Goal: Task Accomplishment & Management: Manage account settings

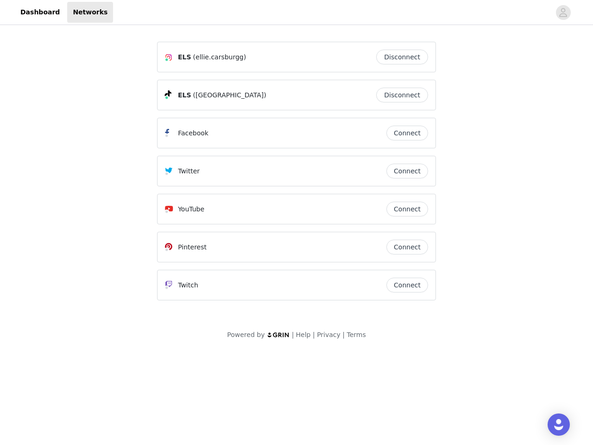
click at [297, 175] on div "Twitter" at bounding box center [275, 170] width 221 height 11
click at [297, 13] on div at bounding box center [331, 12] width 437 height 21
click at [563, 13] on icon "avatar" at bounding box center [563, 12] width 9 height 15
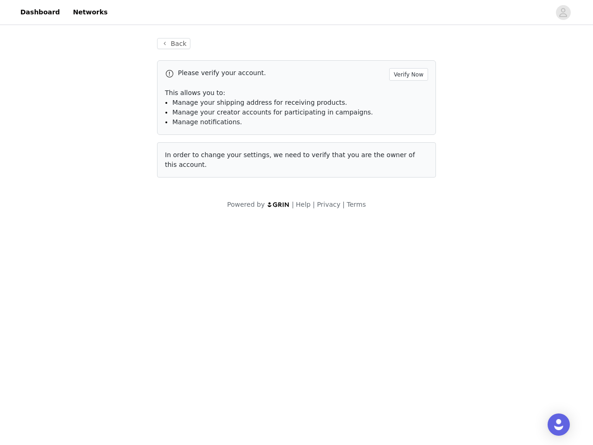
click at [404, 95] on p "This allows you to:" at bounding box center [296, 93] width 263 height 10
click at [407, 133] on div "Please verify your account. Verify Now This allows you to: Manage your shipping…" at bounding box center [296, 97] width 279 height 75
